Goal: Transaction & Acquisition: Book appointment/travel/reservation

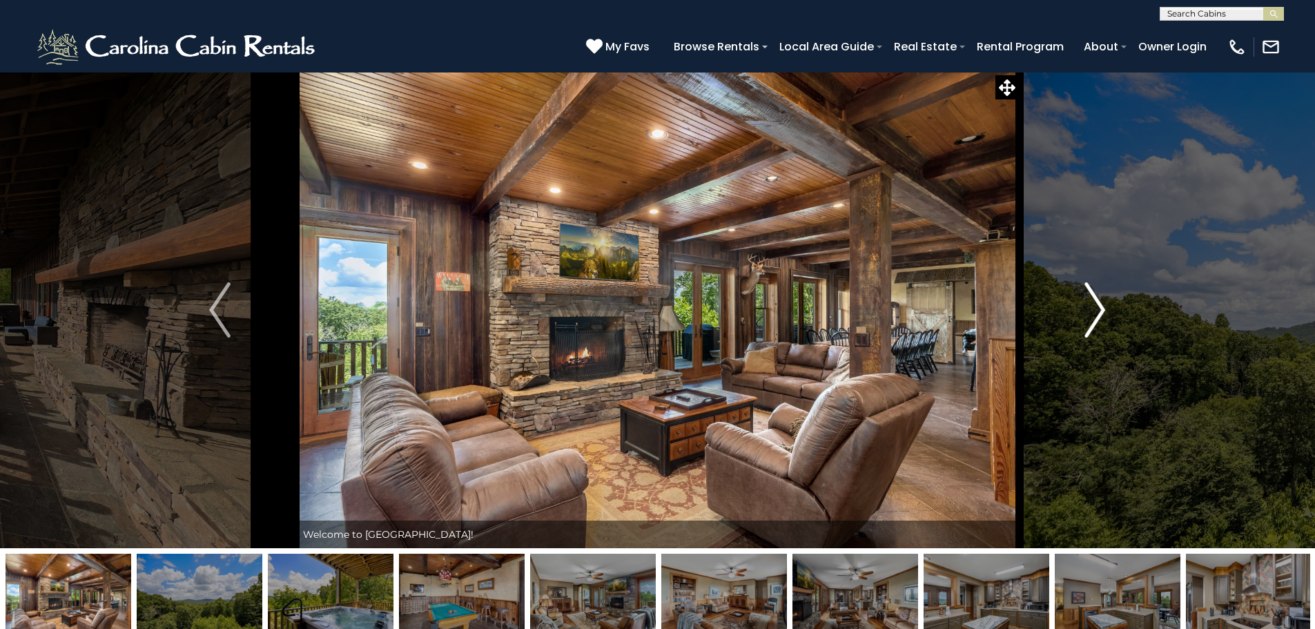
click at [1106, 300] on button "Next" at bounding box center [1095, 310] width 152 height 476
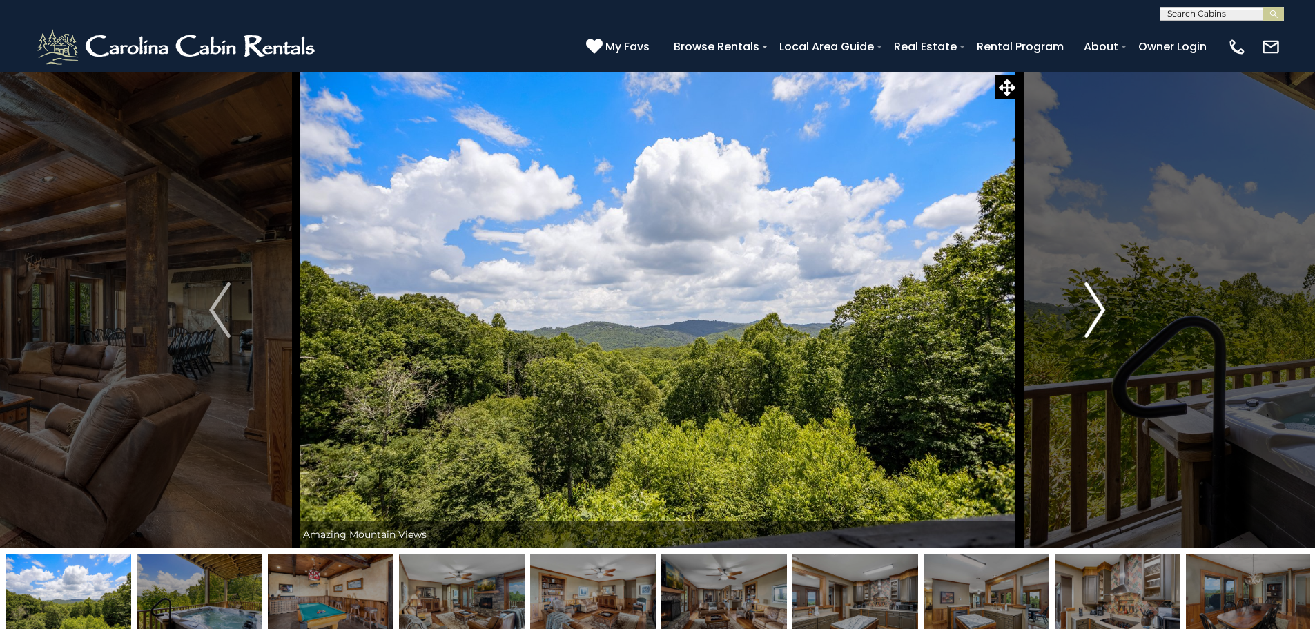
click at [1106, 302] on button "Next" at bounding box center [1095, 310] width 152 height 476
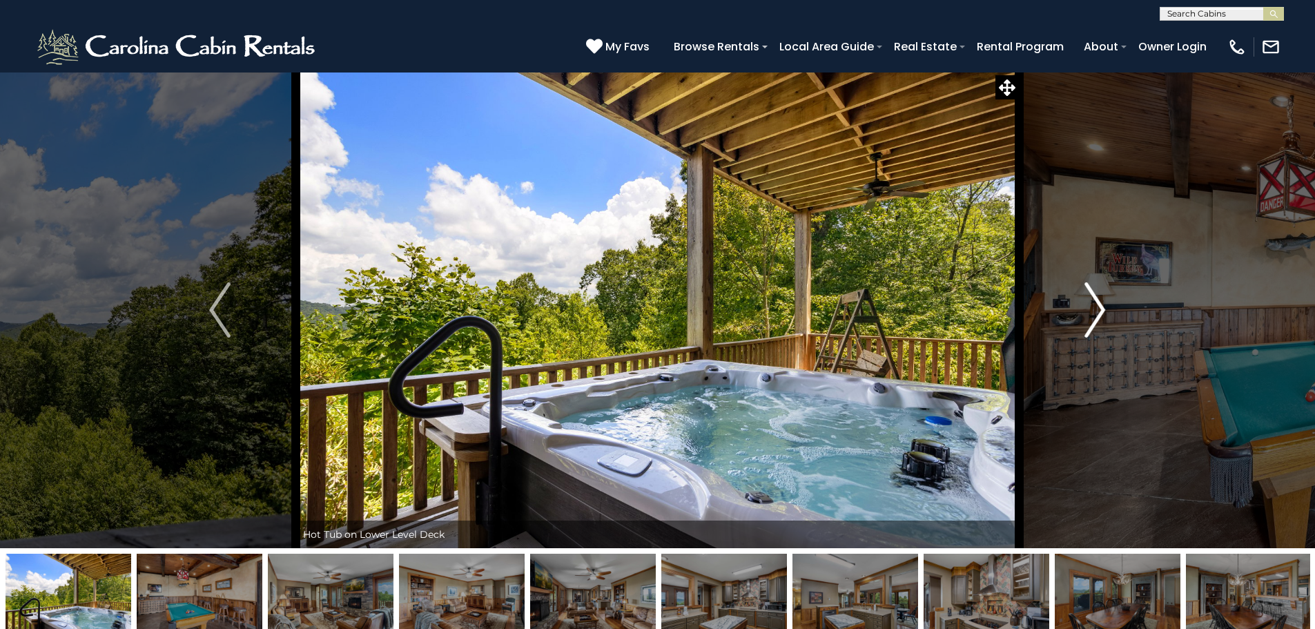
click at [1106, 302] on button "Next" at bounding box center [1095, 310] width 152 height 476
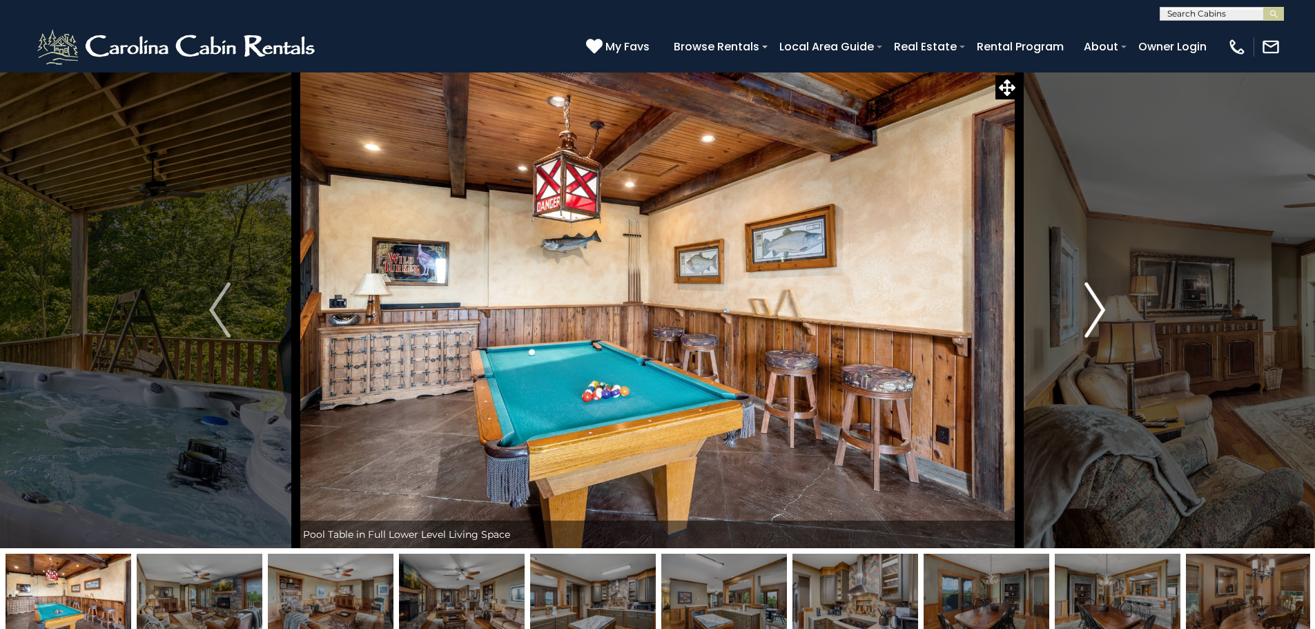
click at [1106, 302] on button "Next" at bounding box center [1095, 310] width 152 height 476
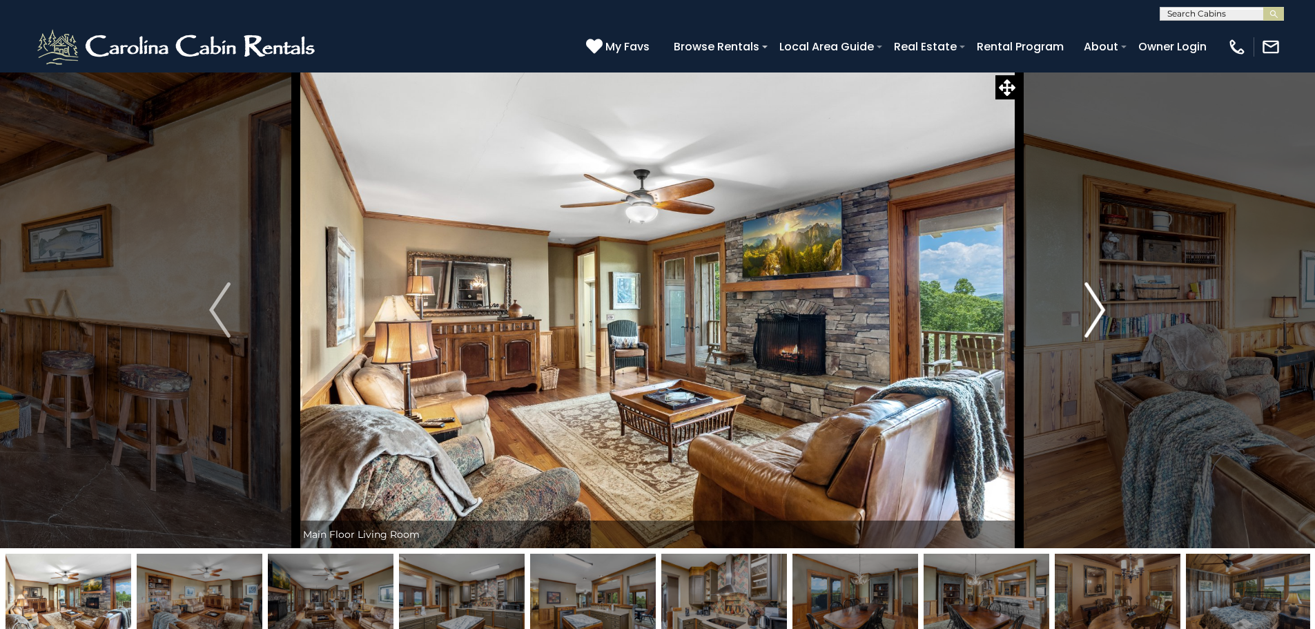
click at [1106, 302] on button "Next" at bounding box center [1095, 310] width 152 height 476
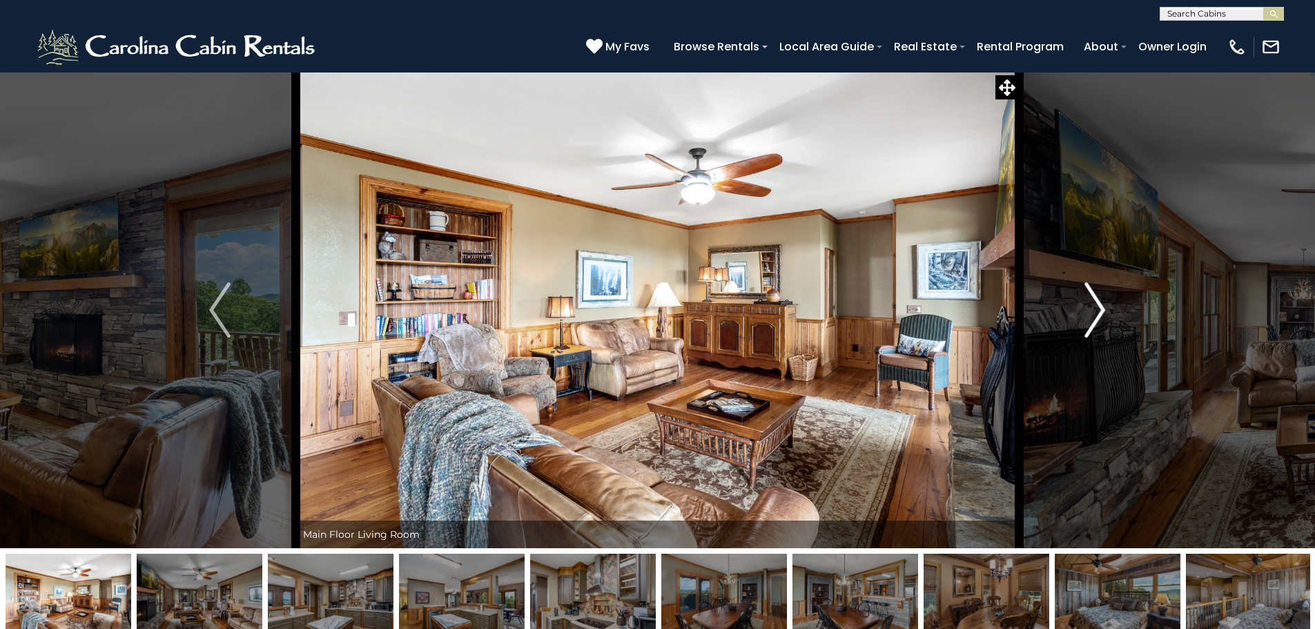
click at [1106, 302] on button "Next" at bounding box center [1095, 310] width 152 height 476
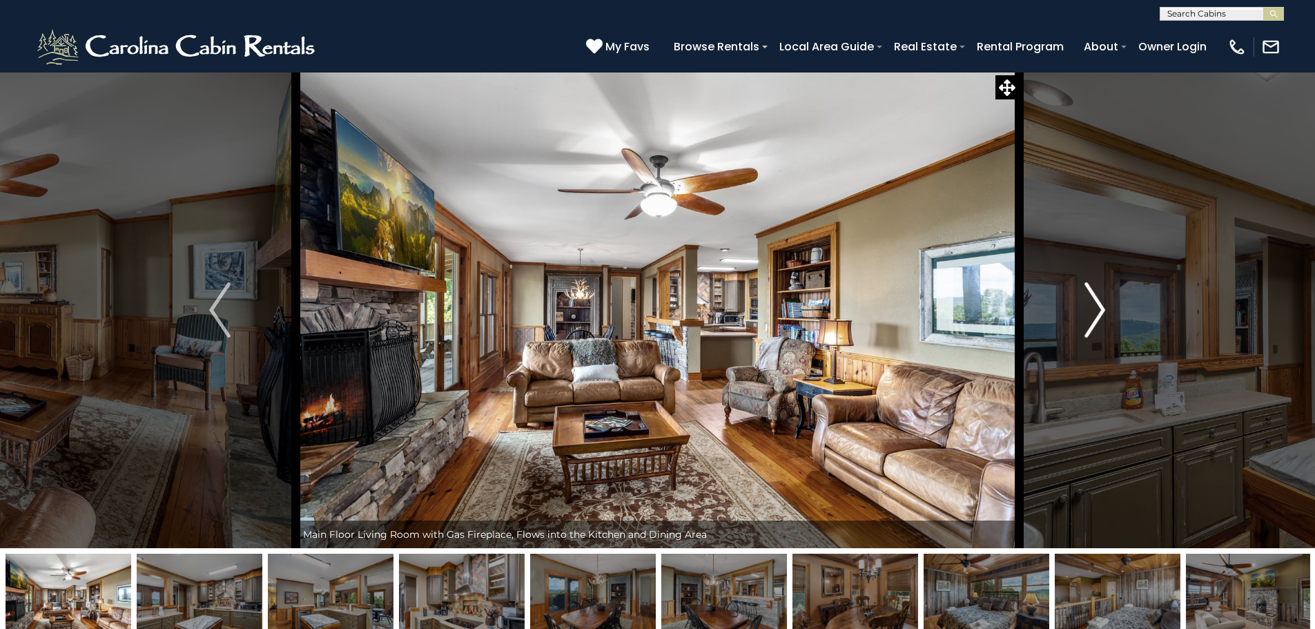
click at [1106, 302] on button "Next" at bounding box center [1095, 310] width 152 height 476
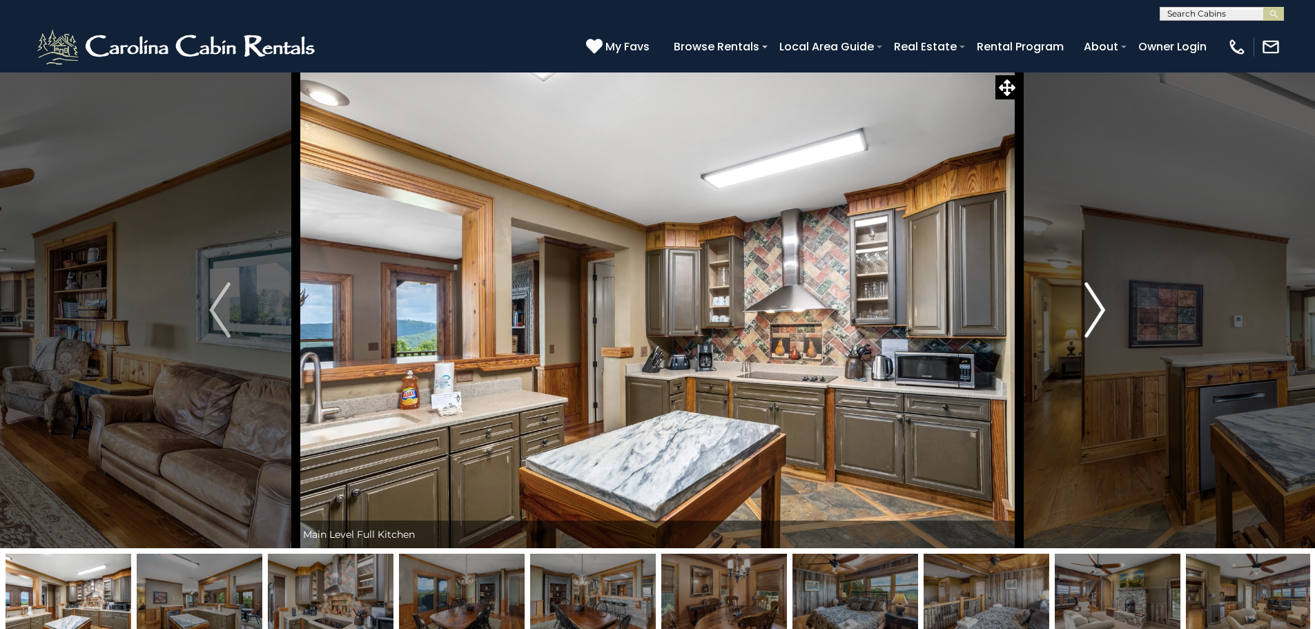
click at [1105, 302] on img "Next" at bounding box center [1094, 309] width 21 height 55
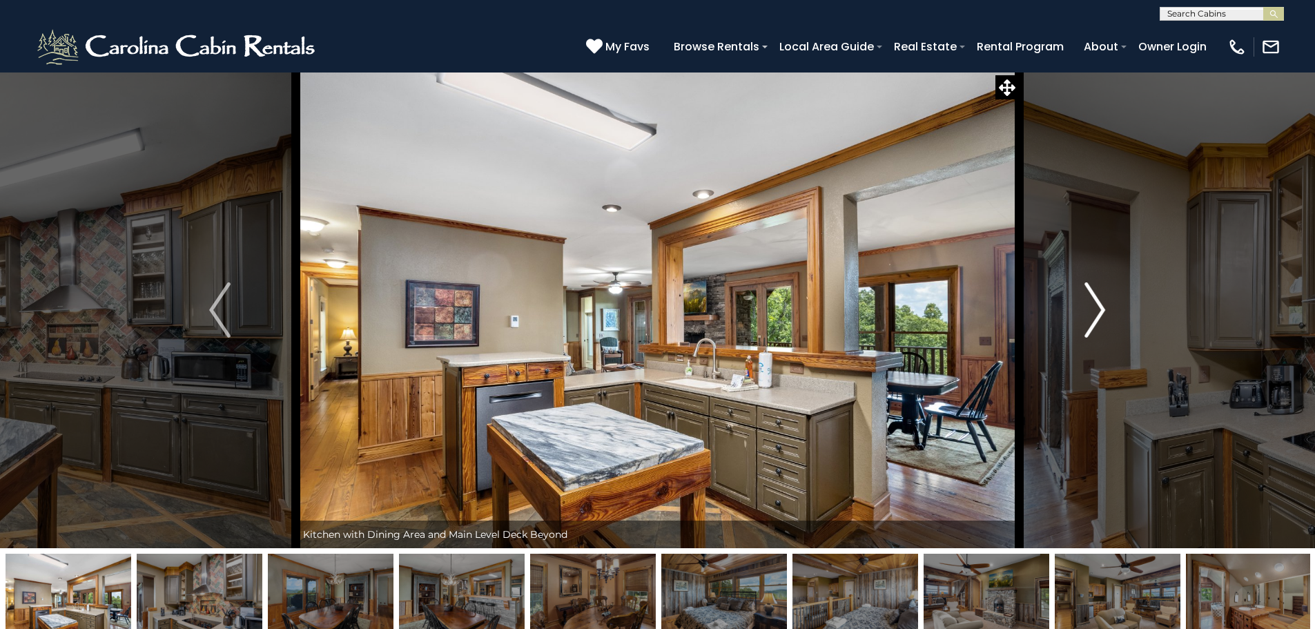
click at [1105, 302] on img "Next" at bounding box center [1094, 309] width 21 height 55
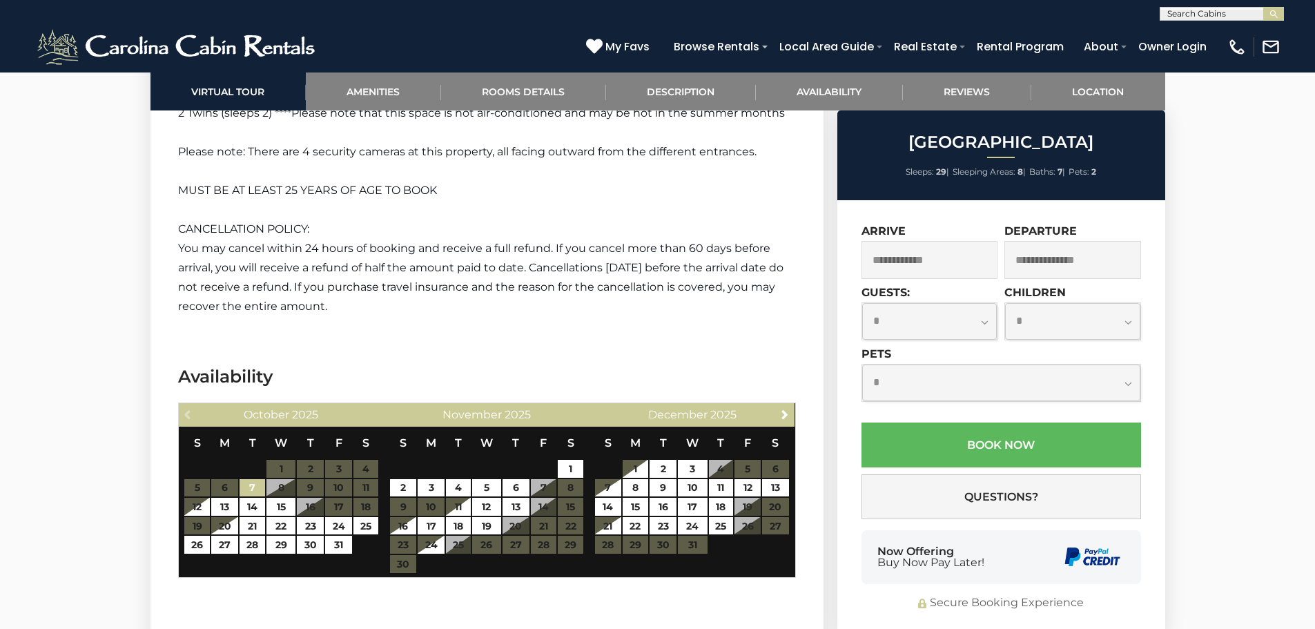
scroll to position [4003, 0]
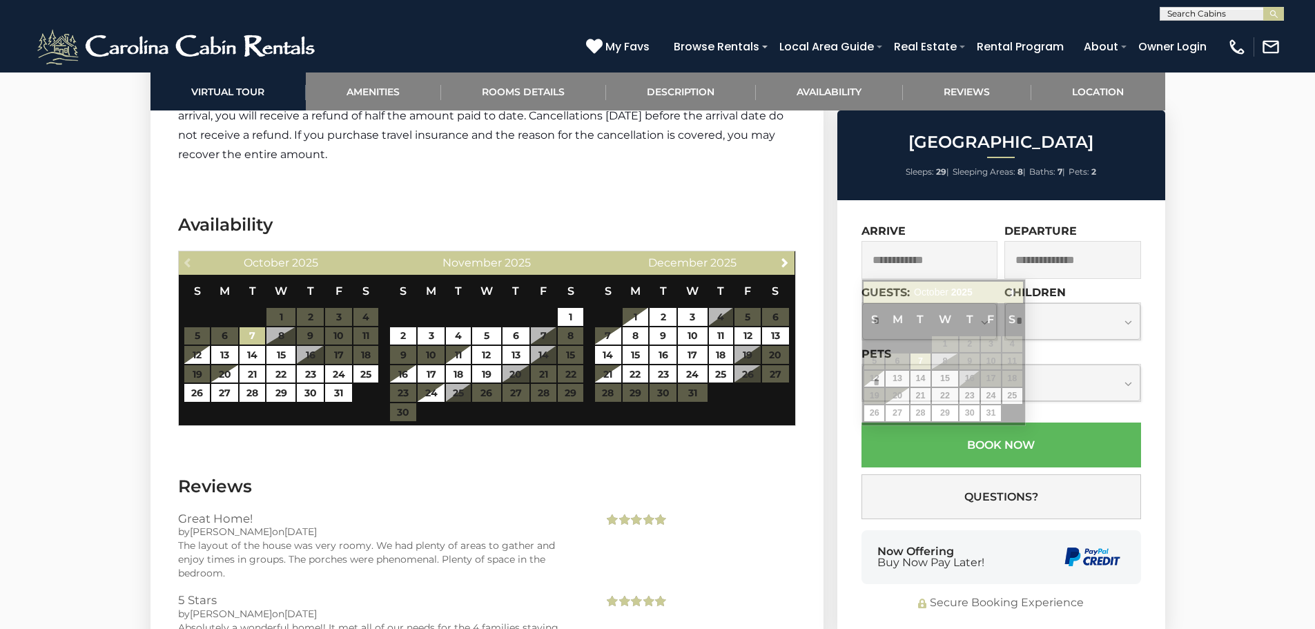
click at [892, 258] on input "text" at bounding box center [929, 260] width 137 height 38
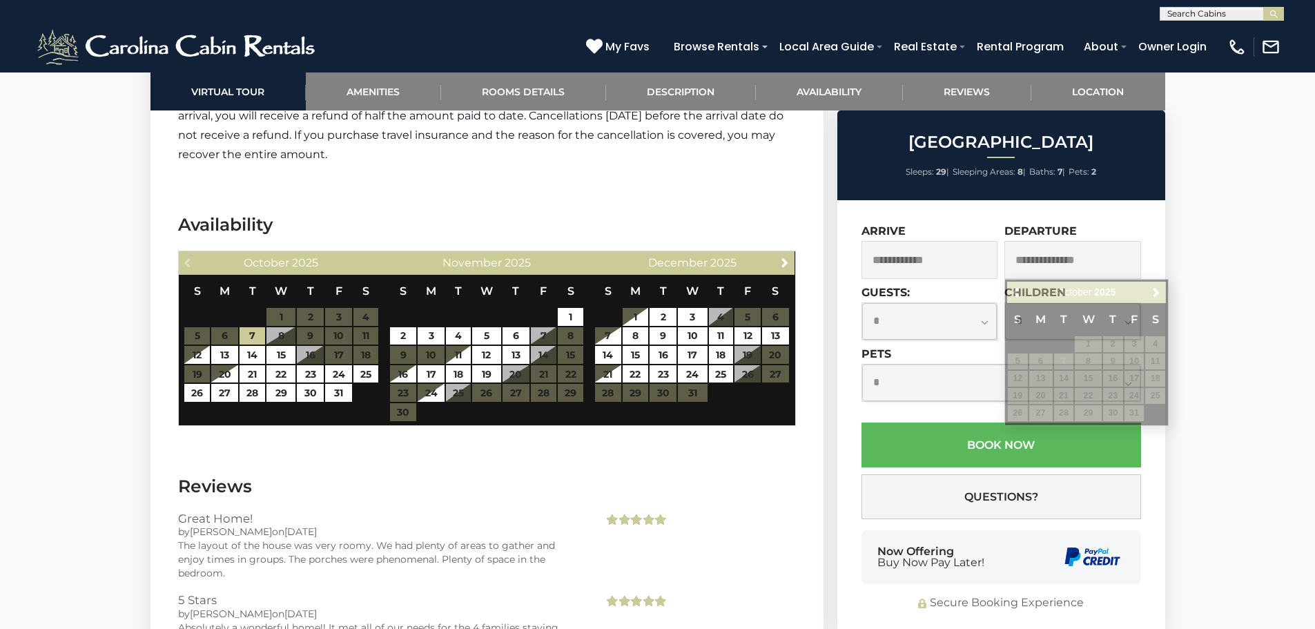
click at [335, 351] on table "S M T W T F S 1 2 3 4 5 6 7 8 9 10 11 12 13 14 15 16 17 18 19 20 21 22 23 24 25…" at bounding box center [281, 339] width 195 height 128
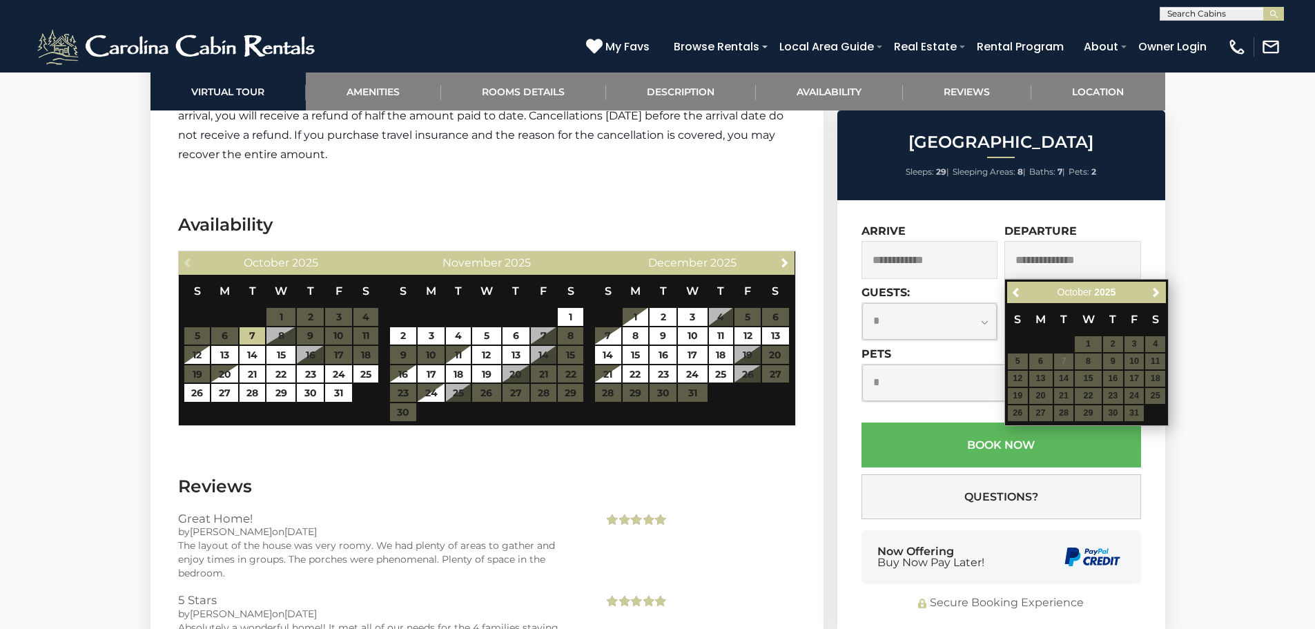
click at [371, 353] on table "S M T W T F S 1 2 3 4 5 6 7 8 9 10 11 12 13 14 15 16 17 18 19 20 21 22 23 24 25…" at bounding box center [281, 339] width 195 height 128
